Goal: Information Seeking & Learning: Learn about a topic

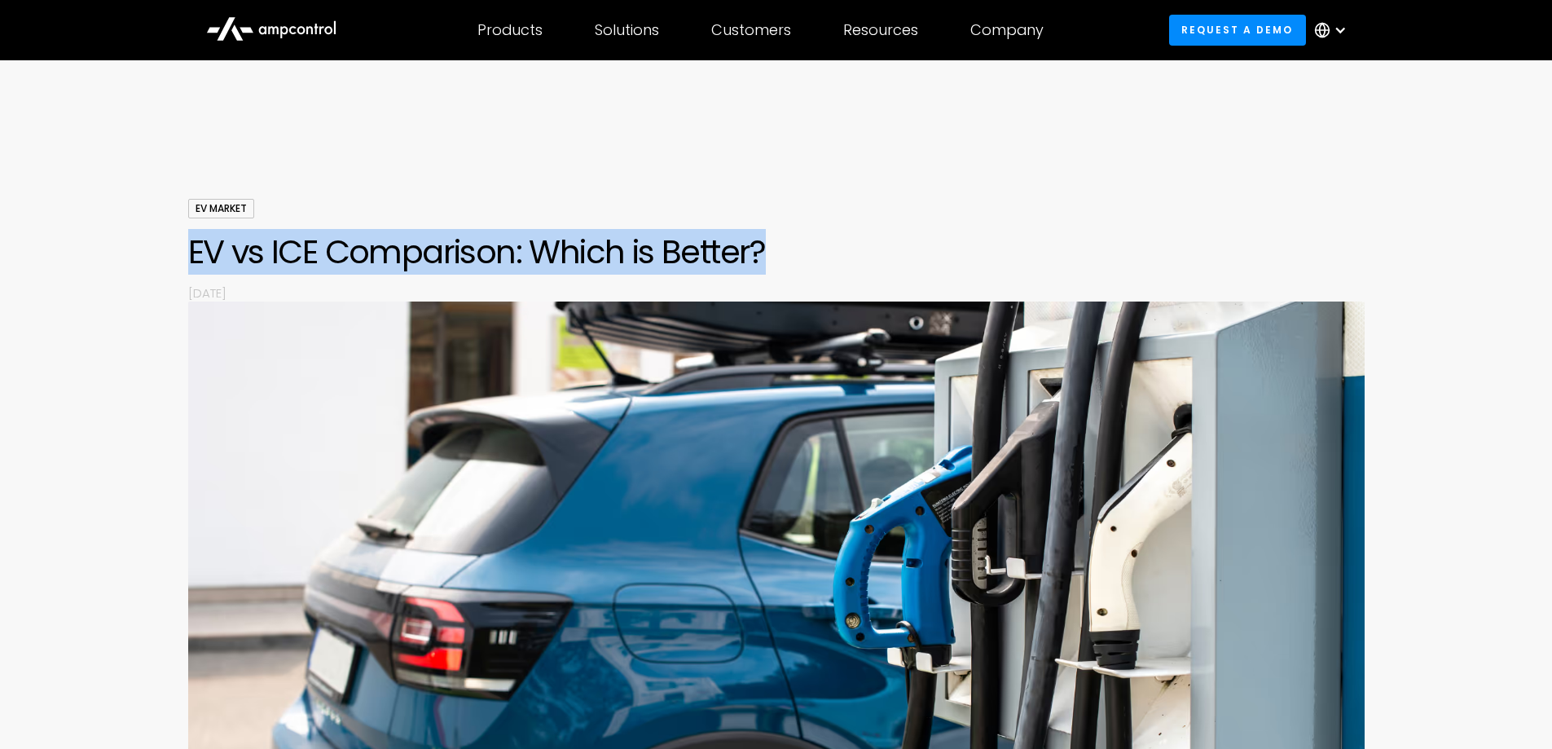
drag, startPoint x: 811, startPoint y: 242, endPoint x: 73, endPoint y: 256, distance: 738.4
click at [73, 256] on div "EV Market EV vs ICE Comparison: Which is Better? By [DATE]" at bounding box center [776, 614] width 1552 height 830
copy h1 "EV vs ICE Comparison: Which is Better?"
